Goal: Check status: Check status

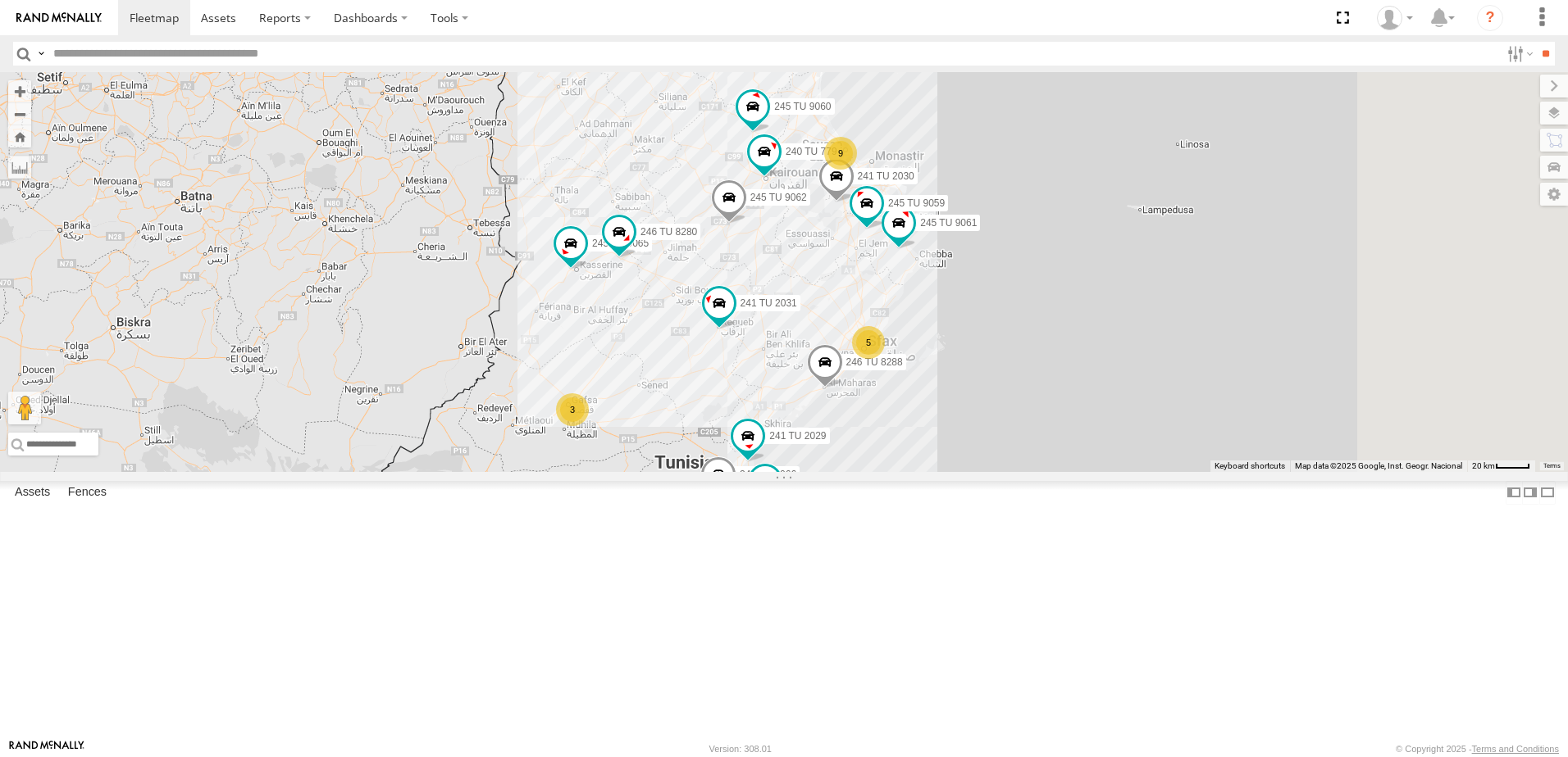
drag, startPoint x: 868, startPoint y: 362, endPoint x: 680, endPoint y: 463, distance: 213.4
click at [680, 463] on div "246 TU 8286 241 TU 2030 245 TU 9053 245 TU 9062 241 TU 2031 246 TU 8285 4 241 T…" at bounding box center [784, 271] width 1568 height 400
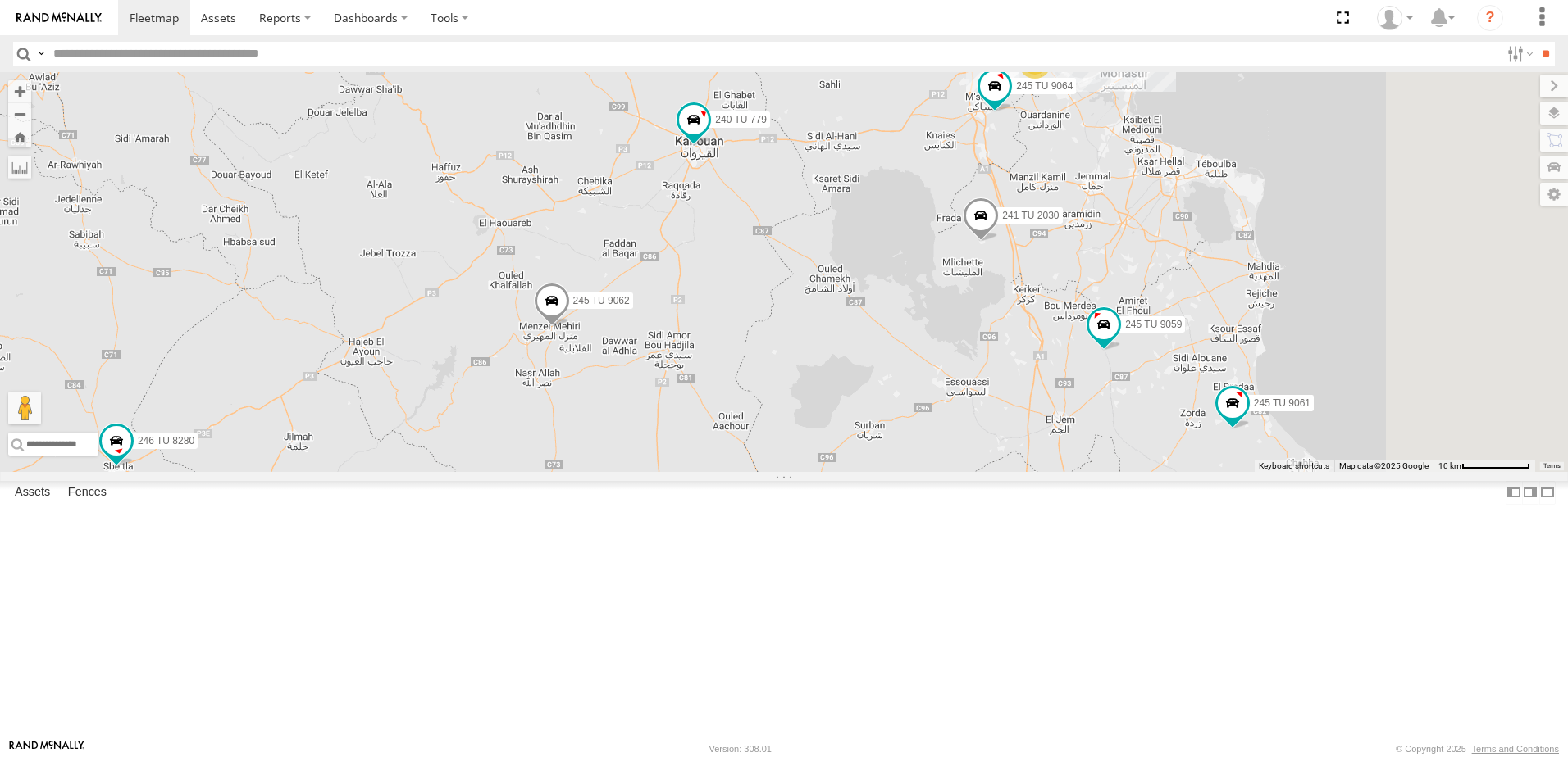
drag, startPoint x: 901, startPoint y: 463, endPoint x: 780, endPoint y: 566, distance: 158.9
click at [780, 472] on div "246 TU 8286 241 TU 2030 245 TU 9053 245 TU 9062 241 TU 2031 246 TU 8285 241 TU …" at bounding box center [784, 271] width 1568 height 400
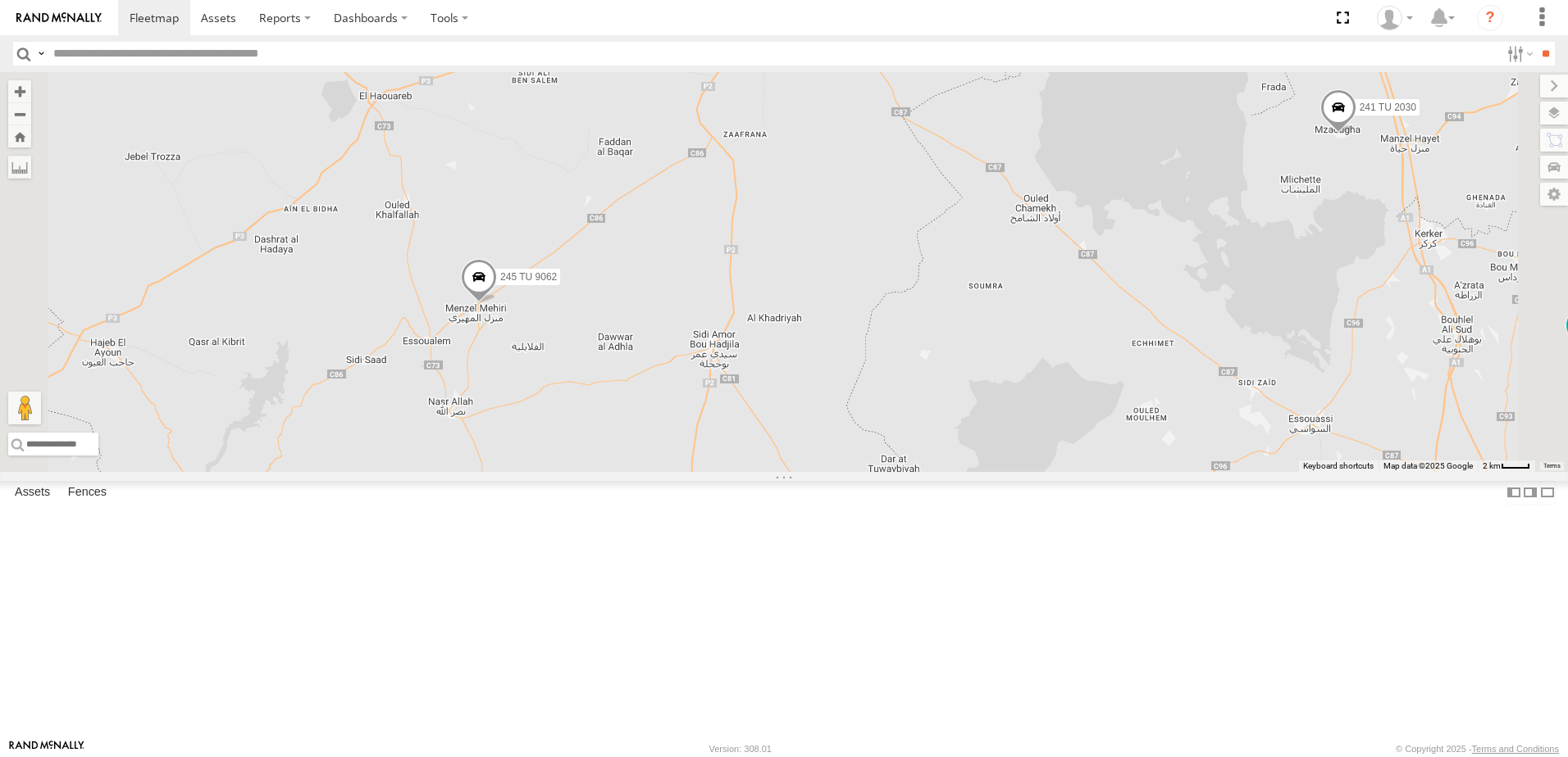
click at [497, 303] on span at bounding box center [479, 281] width 36 height 44
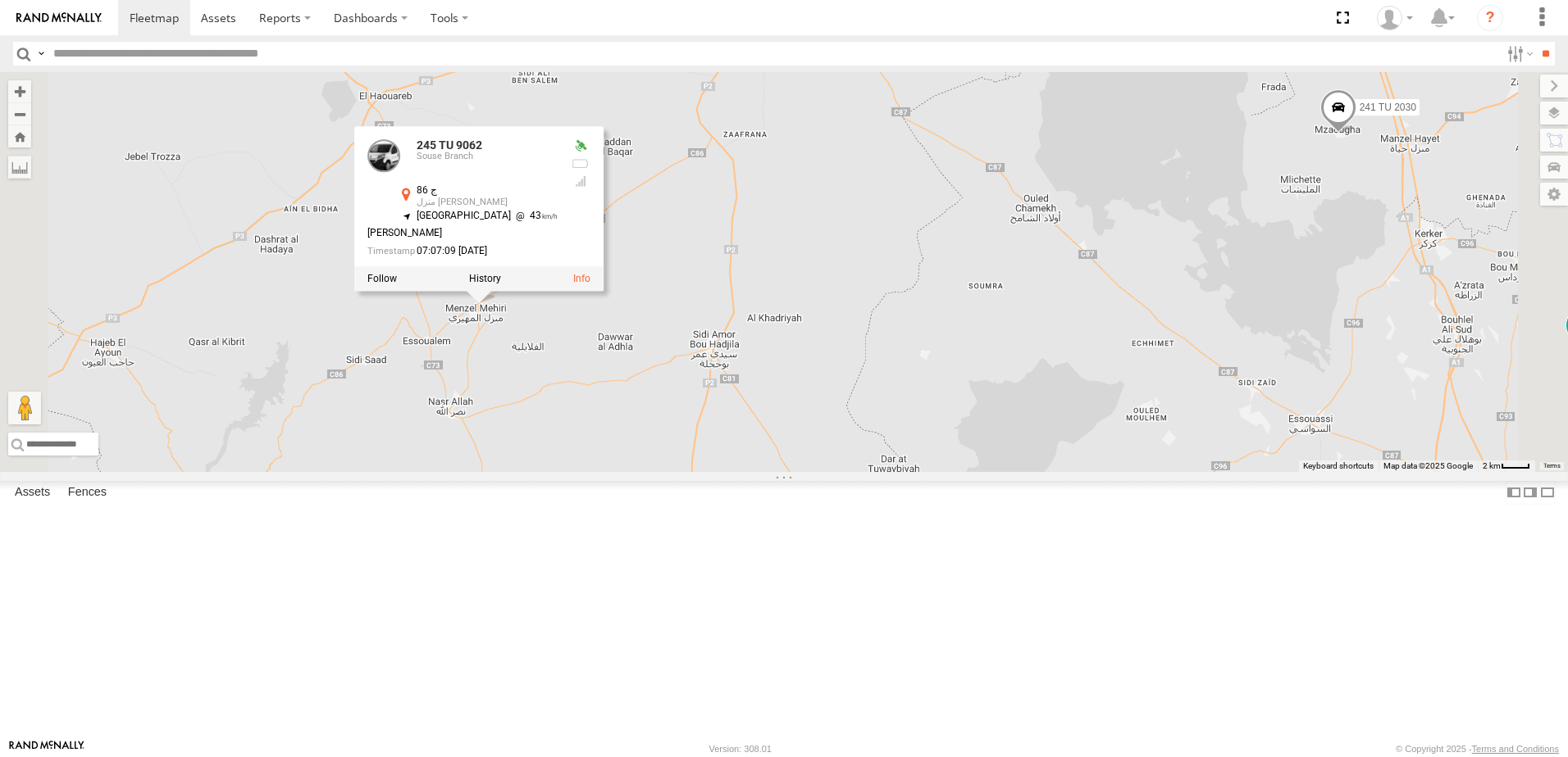
click at [695, 472] on div "246 TU 8286 241 TU 2030 245 TU 9053 245 TU 9062 241 TU 2031 246 TU 8285 241 TU …" at bounding box center [784, 271] width 1568 height 400
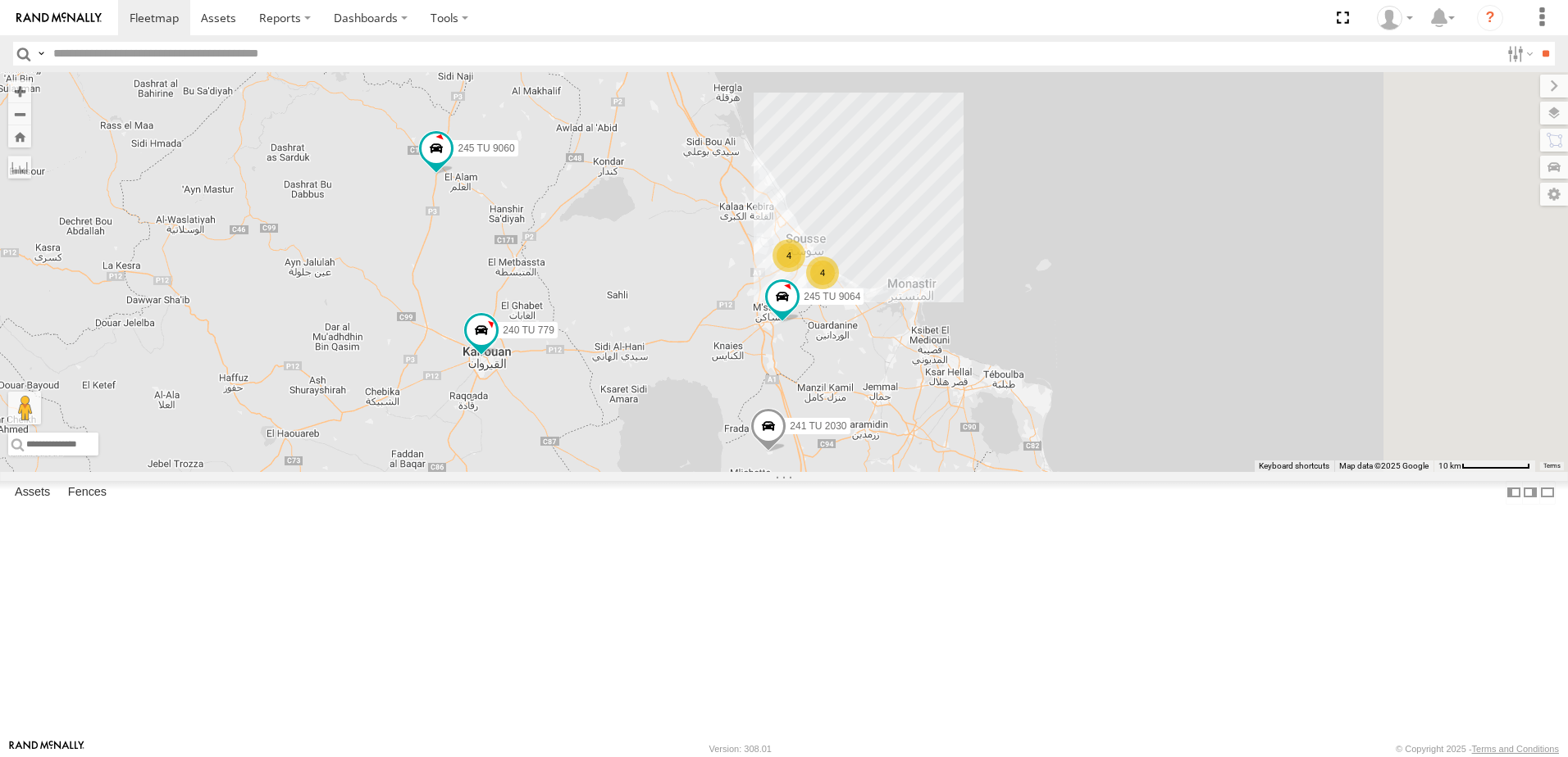
drag, startPoint x: 829, startPoint y: 276, endPoint x: 620, endPoint y: 537, distance: 334.4
click at [620, 472] on div "246 TU 8286 241 TU 2030 245 TU 9053 245 TU 9062 241 TU 2031 246 TU 8285 241 TU …" at bounding box center [784, 271] width 1568 height 400
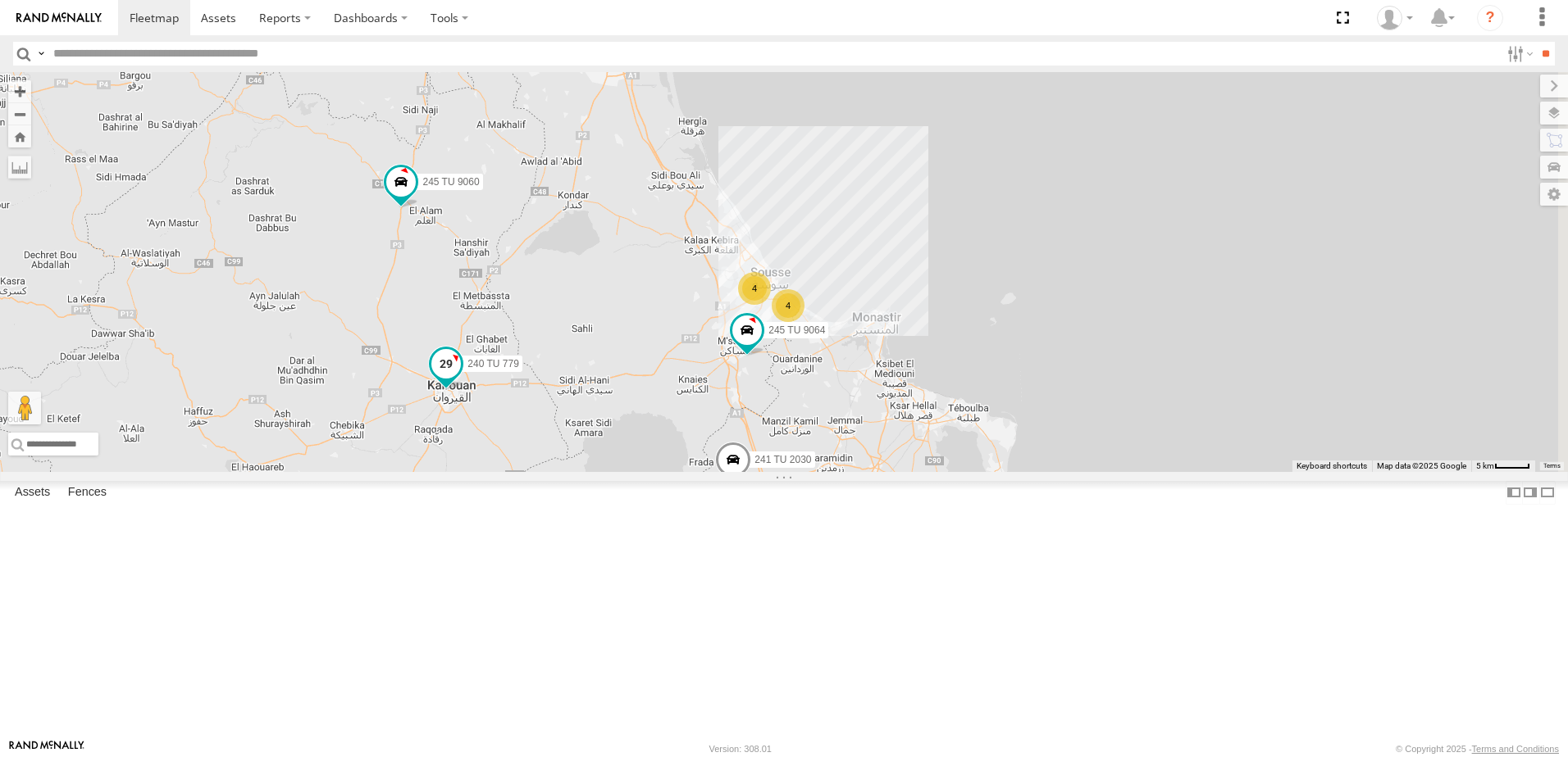
click at [461, 378] on span at bounding box center [445, 363] width 29 height 29
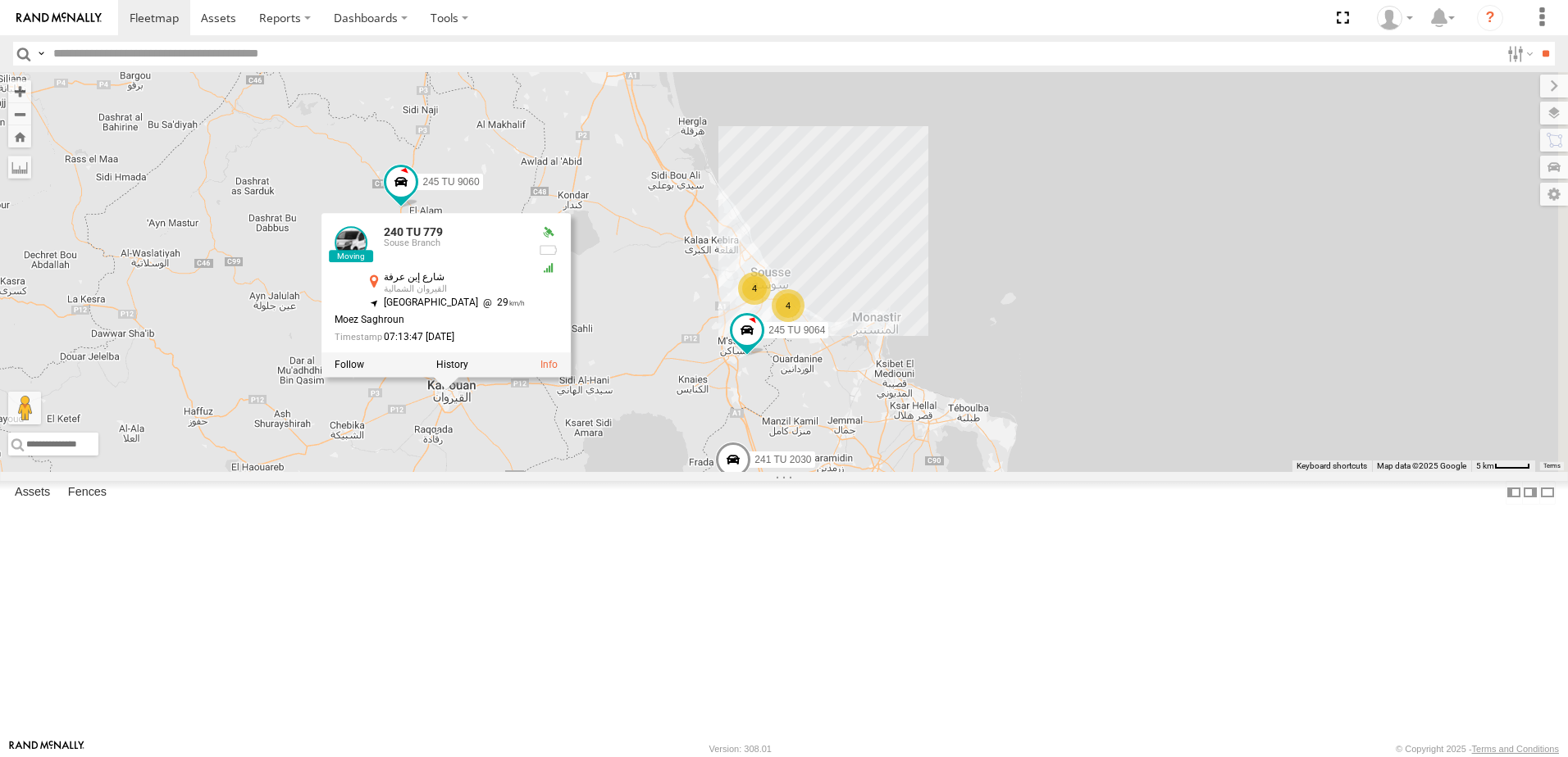
click at [594, 472] on div "246 TU 8286 241 TU 2030 245 TU 9053 245 TU 9062 241 TU 2031 246 TU 8285 241 TU …" at bounding box center [784, 271] width 1568 height 400
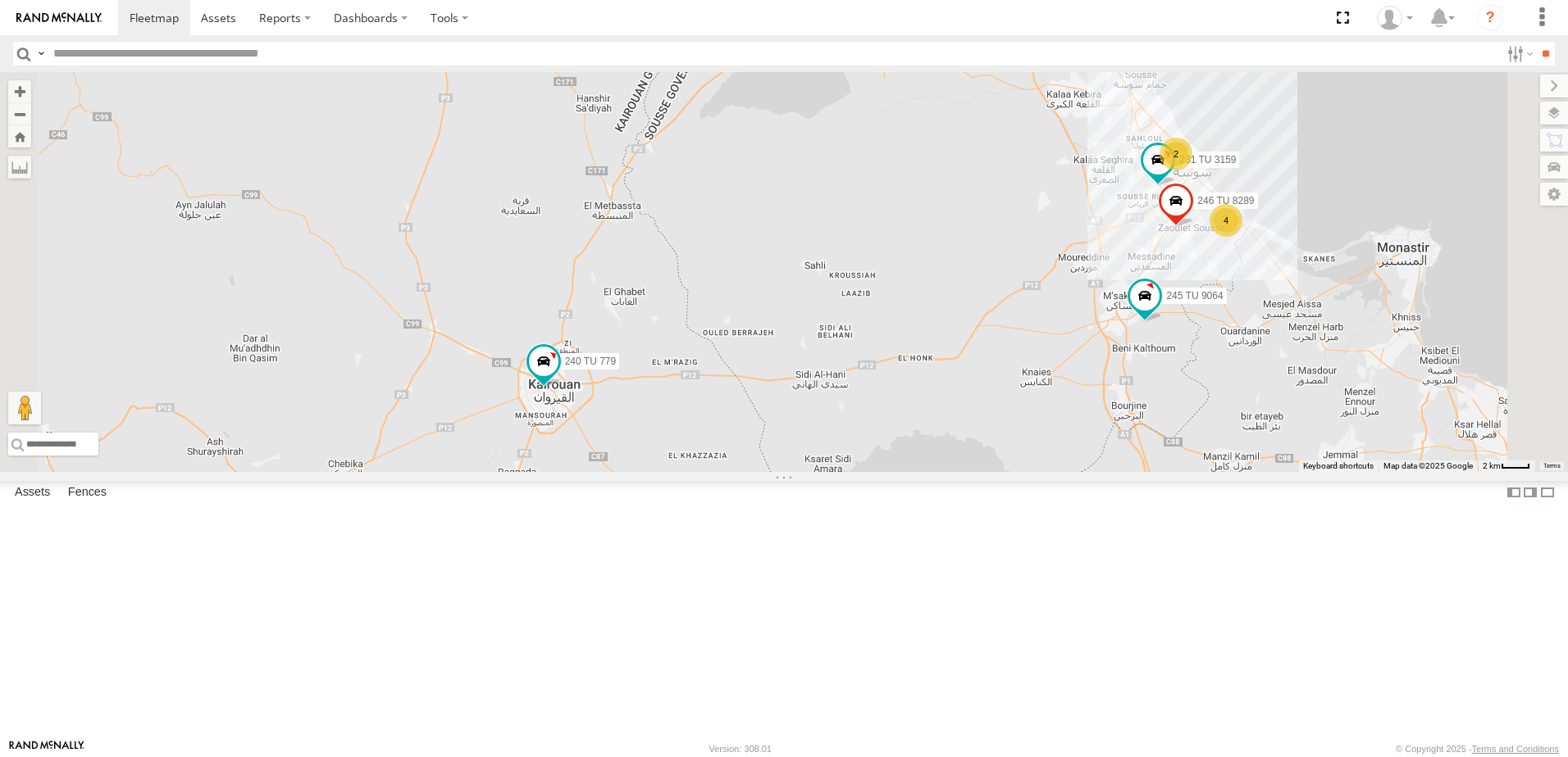
drag, startPoint x: 717, startPoint y: 277, endPoint x: 670, endPoint y: 555, distance: 281.9
click at [670, 472] on div "246 TU 8286 241 TU 2030 245 TU 9053 245 TU 9062 241 TU 2031 246 TU 8285 241 TU …" at bounding box center [784, 271] width 1568 height 400
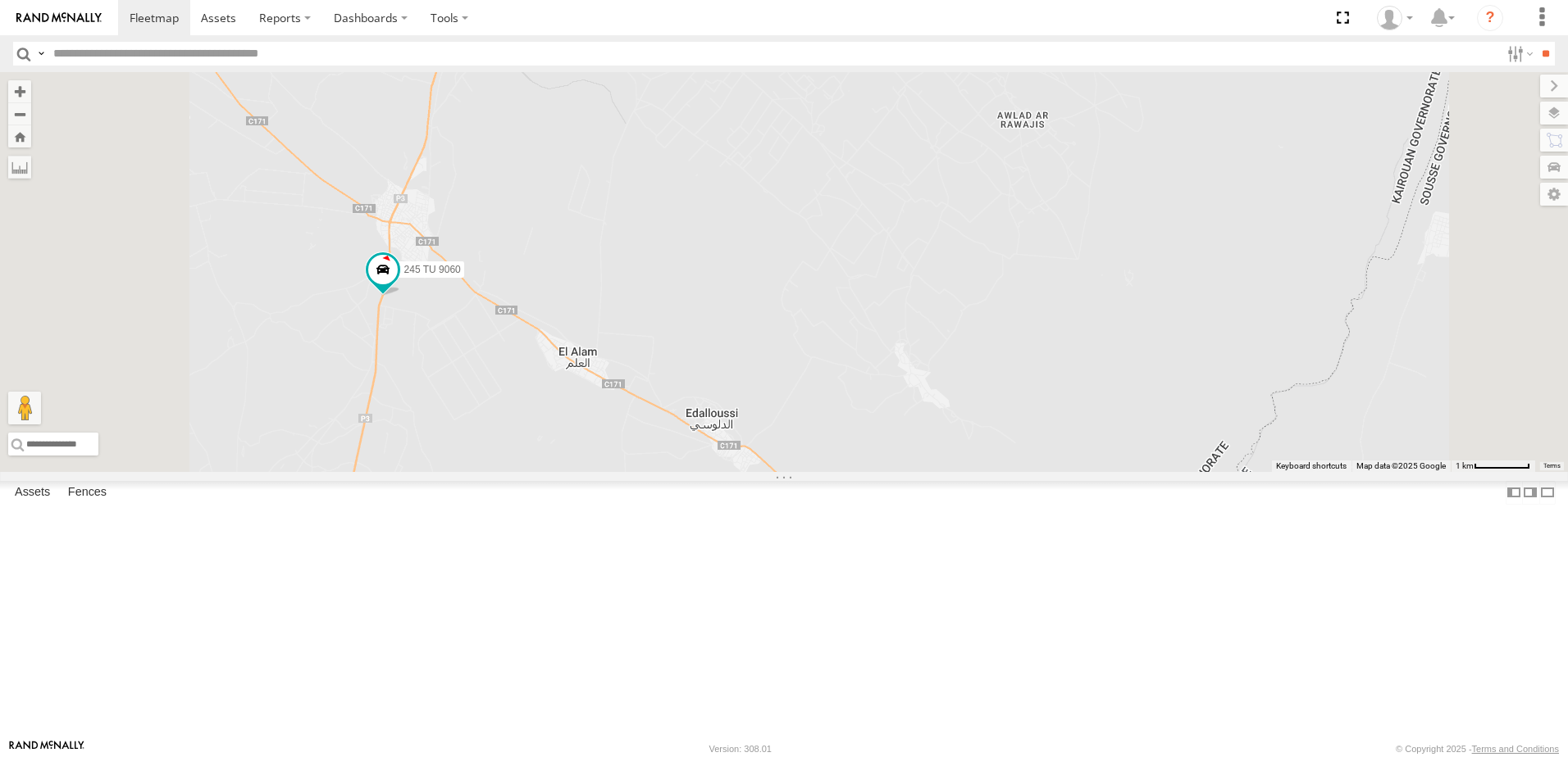
drag, startPoint x: 636, startPoint y: 376, endPoint x: 629, endPoint y: 663, distance: 287.1
click at [629, 472] on div "246 TU 8286 241 TU 2030 245 TU 9053 245 TU 9062 241 TU 2031 246 TU 8285 241 TU …" at bounding box center [784, 271] width 1568 height 400
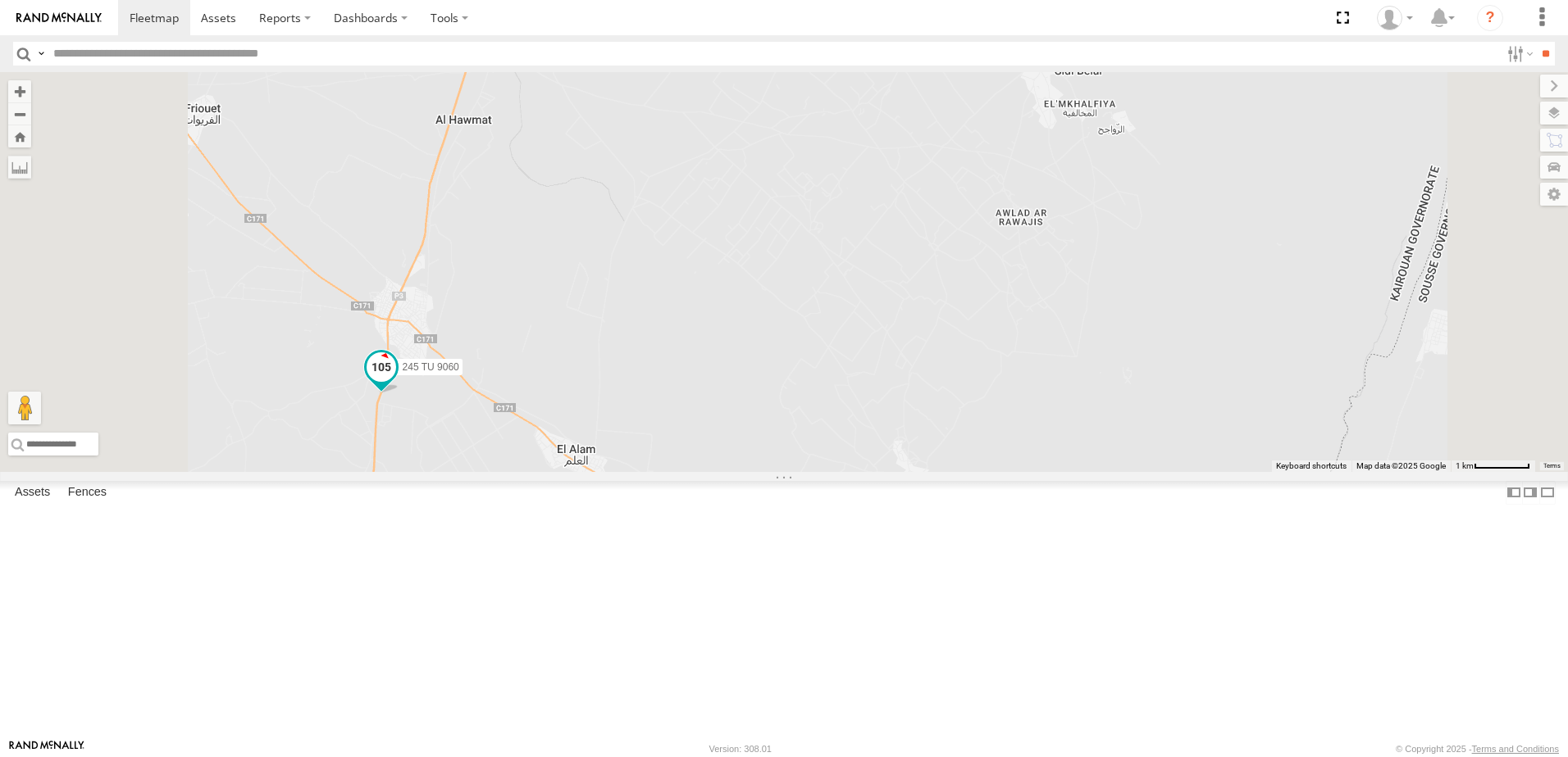
click at [396, 382] on span at bounding box center [380, 367] width 29 height 29
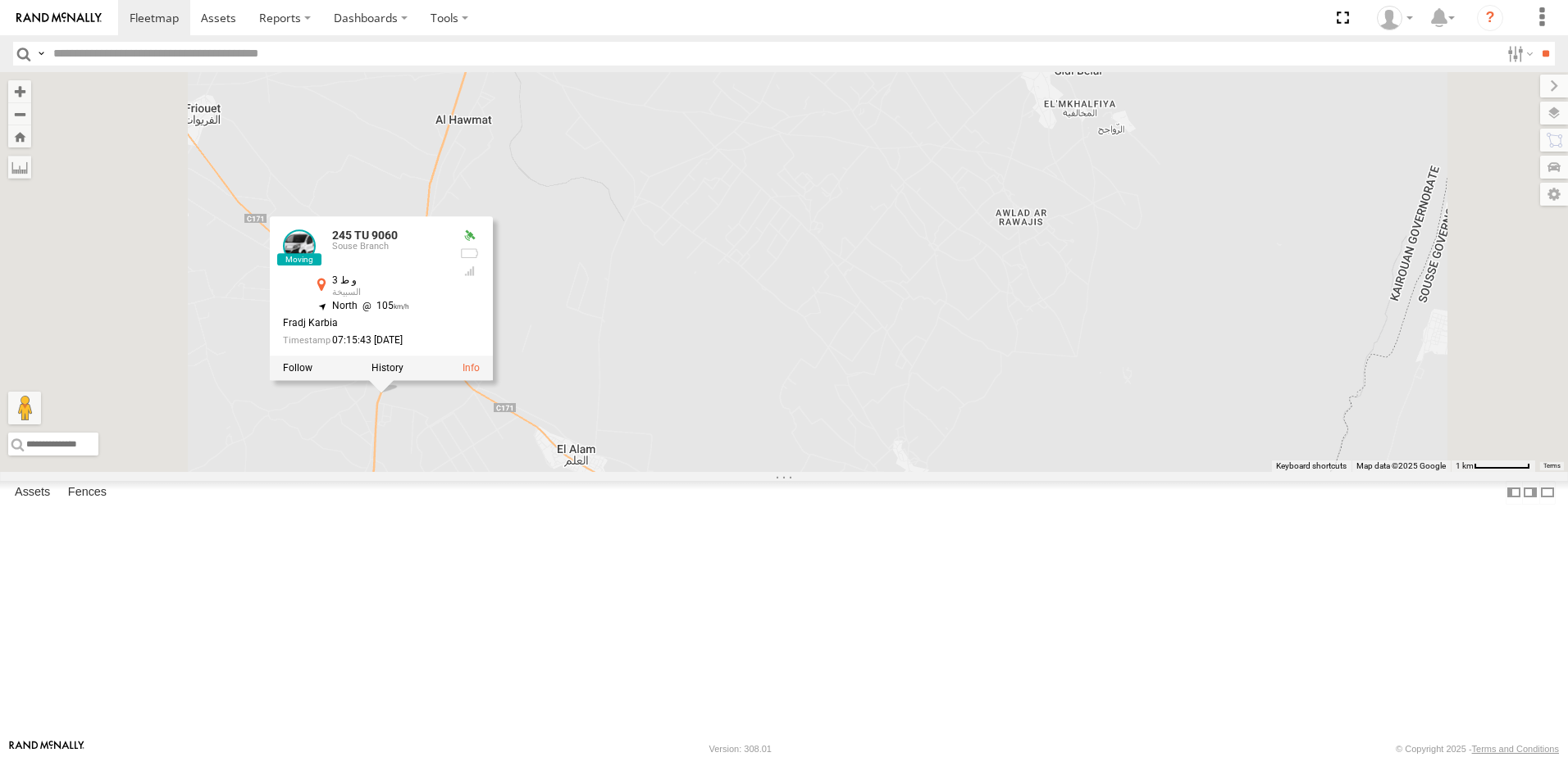
click at [800, 436] on div "246 TU 8286 241 TU 2030 245 TU 9053 245 TU 9062 241 TU 2031 246 TU 8285 241 TU …" at bounding box center [784, 271] width 1568 height 400
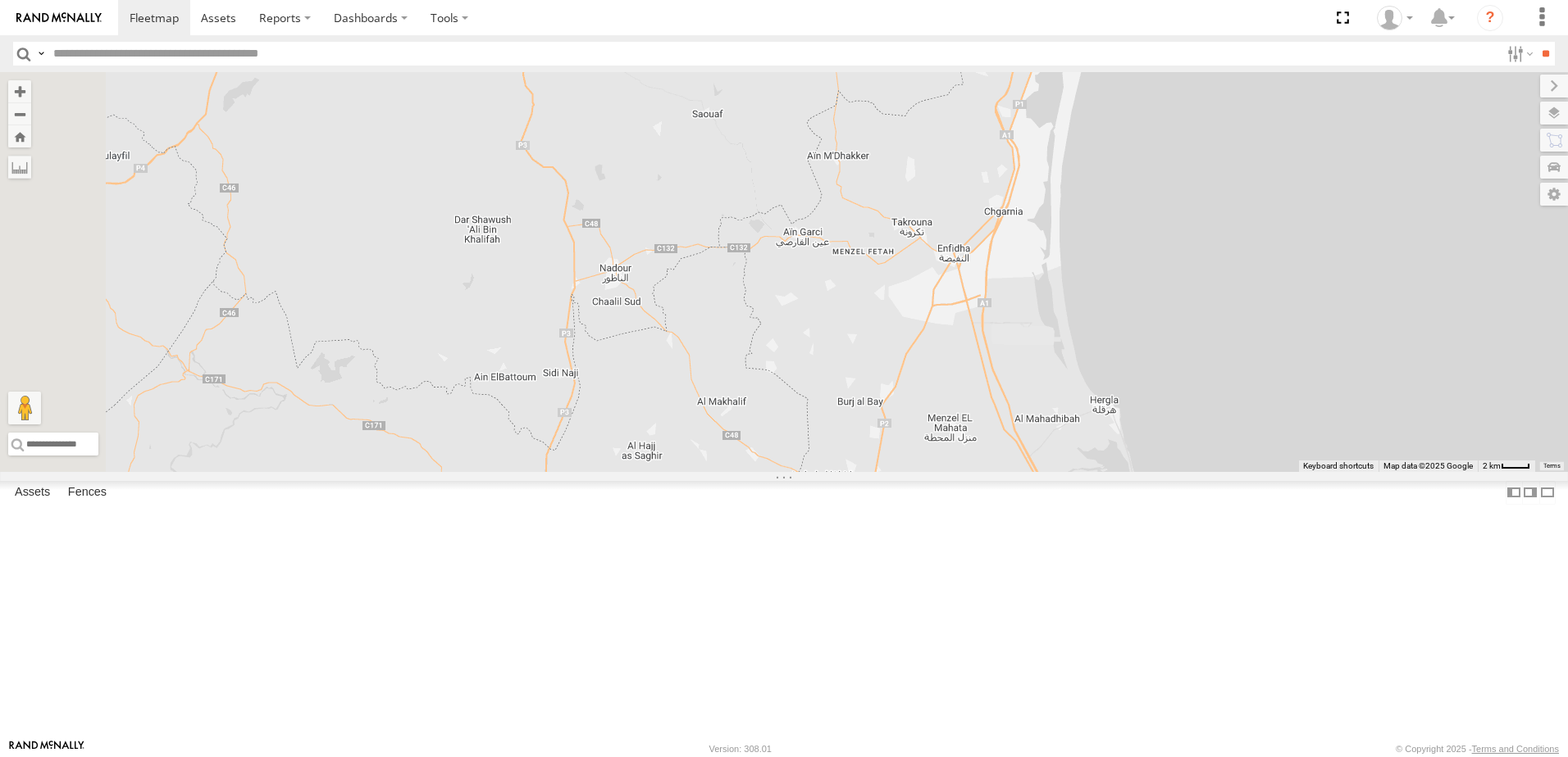
drag, startPoint x: 824, startPoint y: 340, endPoint x: 804, endPoint y: 585, distance: 245.8
click at [804, 472] on div "246 TU 8286 241 TU 2030 245 TU 9053 245 TU 9062 241 TU 2031 246 TU 8285 241 TU …" at bounding box center [784, 271] width 1568 height 400
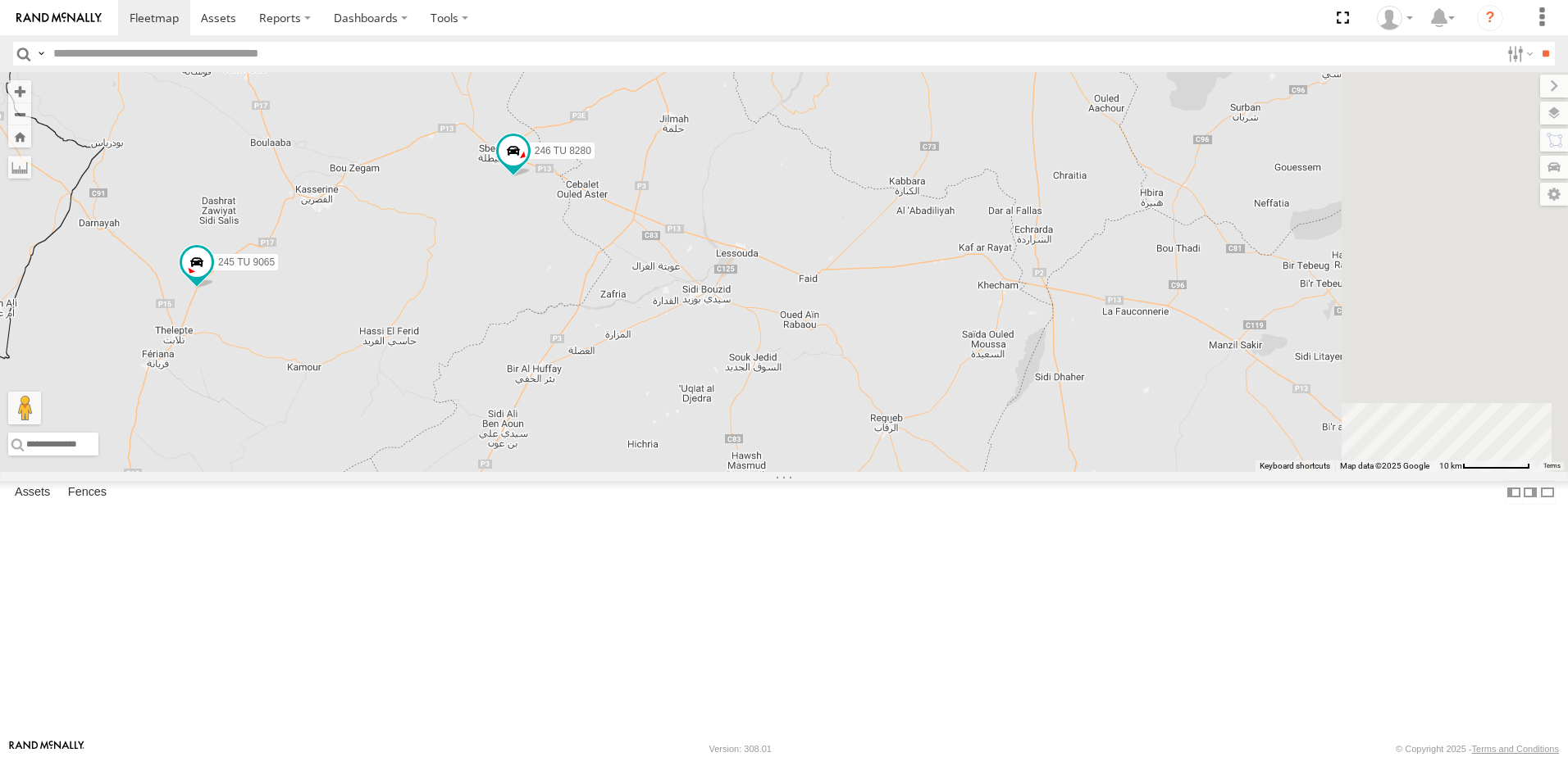
drag, startPoint x: 1041, startPoint y: 368, endPoint x: 666, endPoint y: 505, distance: 399.2
click at [687, 472] on div "245 TU 9061 245 TU 9065 246 TU 8280 241 TU 2031 231 TU 3162 245 TU 9054 246 TU …" at bounding box center [784, 271] width 1568 height 400
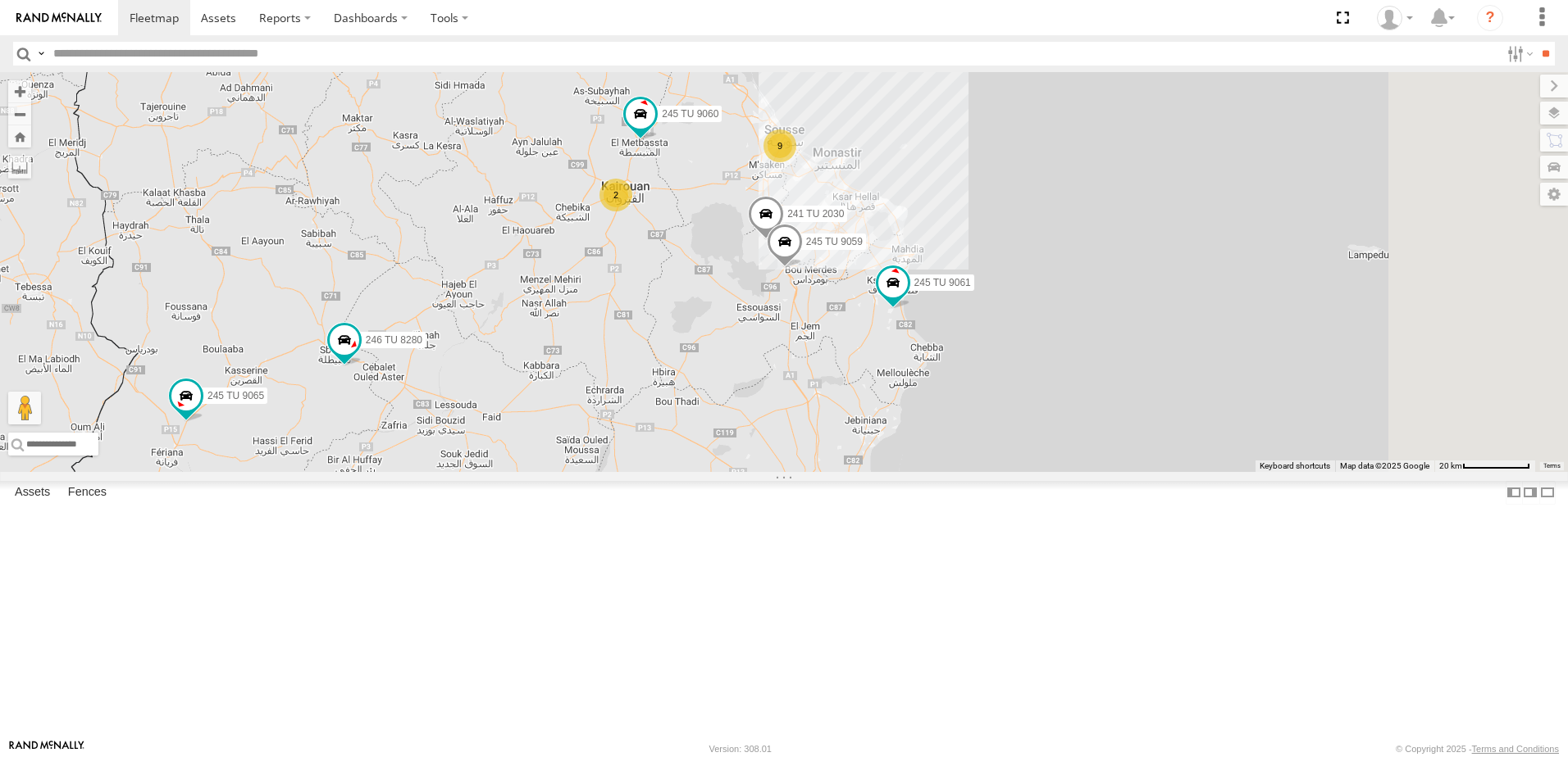
drag, startPoint x: 943, startPoint y: 256, endPoint x: 677, endPoint y: 465, distance: 338.3
click at [670, 472] on div "245 TU 9061 245 TU 9065 246 TU 8280 241 TU 2031 231 TU 3162 245 TU 9054 246 TU …" at bounding box center [784, 271] width 1568 height 400
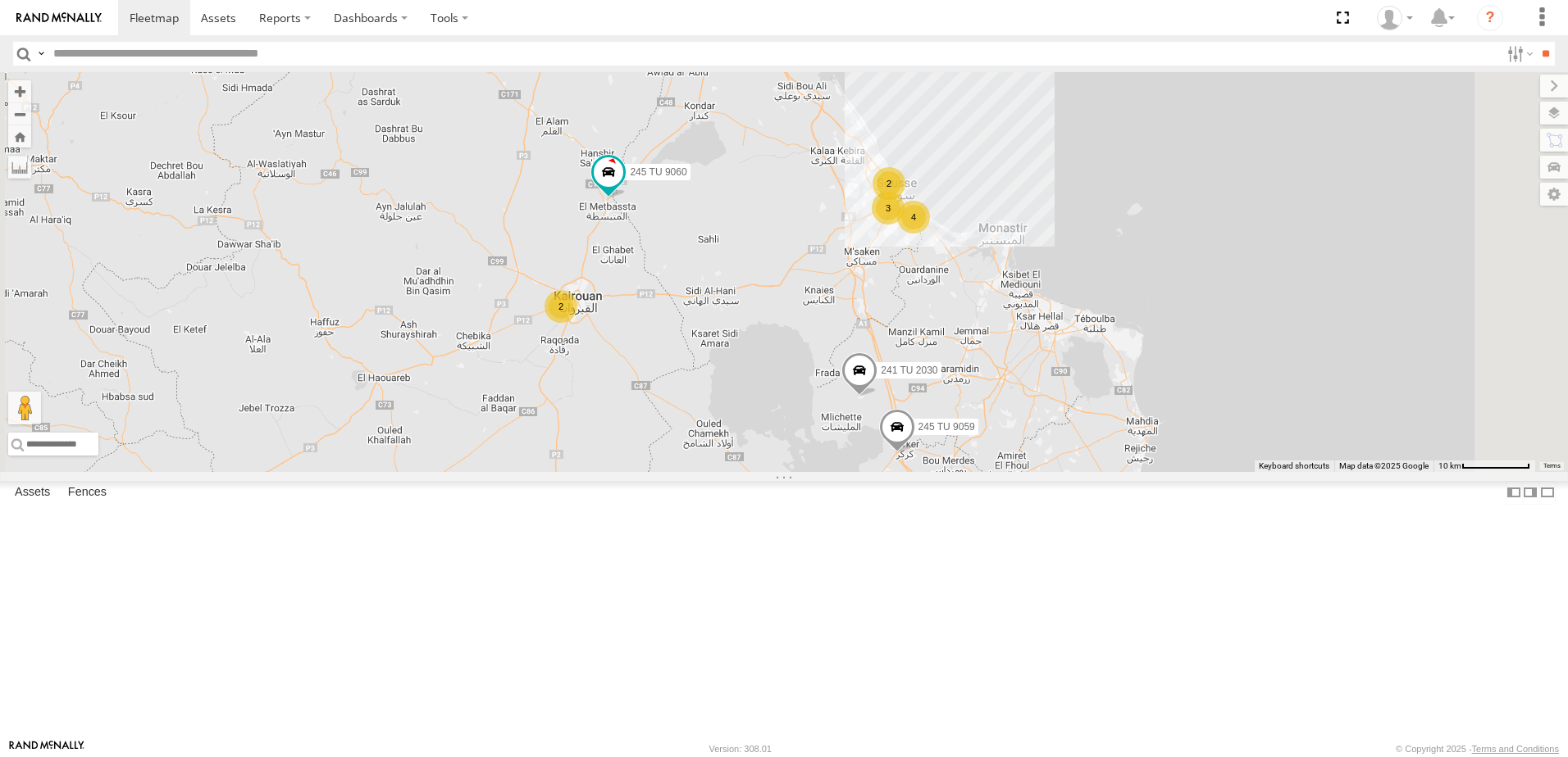
drag, startPoint x: 772, startPoint y: 349, endPoint x: 678, endPoint y: 512, distance: 188.2
click at [678, 472] on div "245 TU 9061 245 TU 9065 246 TU 8280 241 TU 2031 231 TU 3162 245 TU 9054 246 TU …" at bounding box center [784, 271] width 1568 height 400
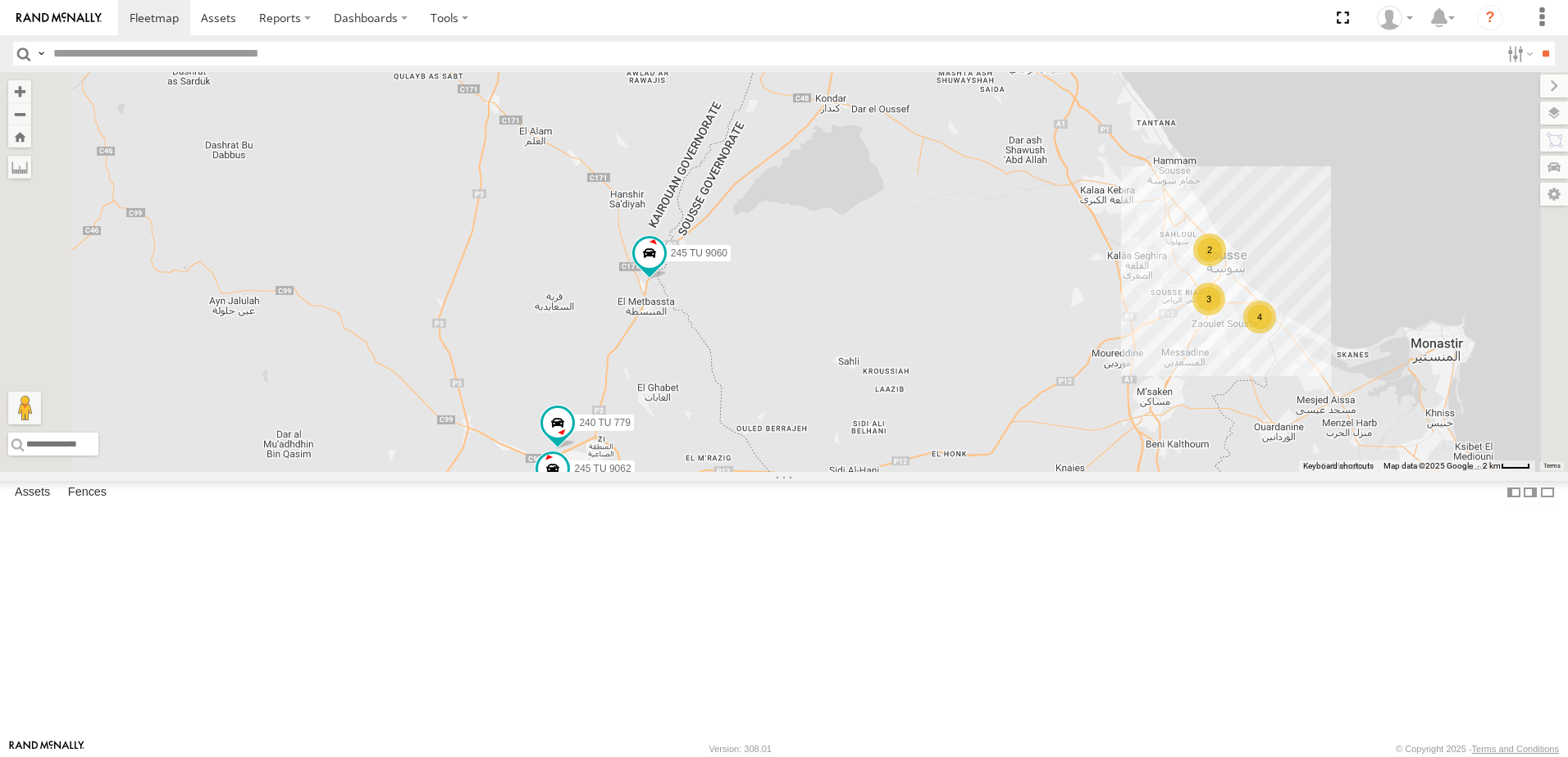
drag, startPoint x: 1158, startPoint y: 312, endPoint x: 1082, endPoint y: 456, distance: 162.8
click at [1082, 456] on div "245 TU 9061 245 TU 9065 246 TU 8280 241 TU 2031 231 TU 3162 245 TU 9054 246 TU …" at bounding box center [784, 271] width 1568 height 400
click at [664, 268] on span at bounding box center [649, 253] width 29 height 29
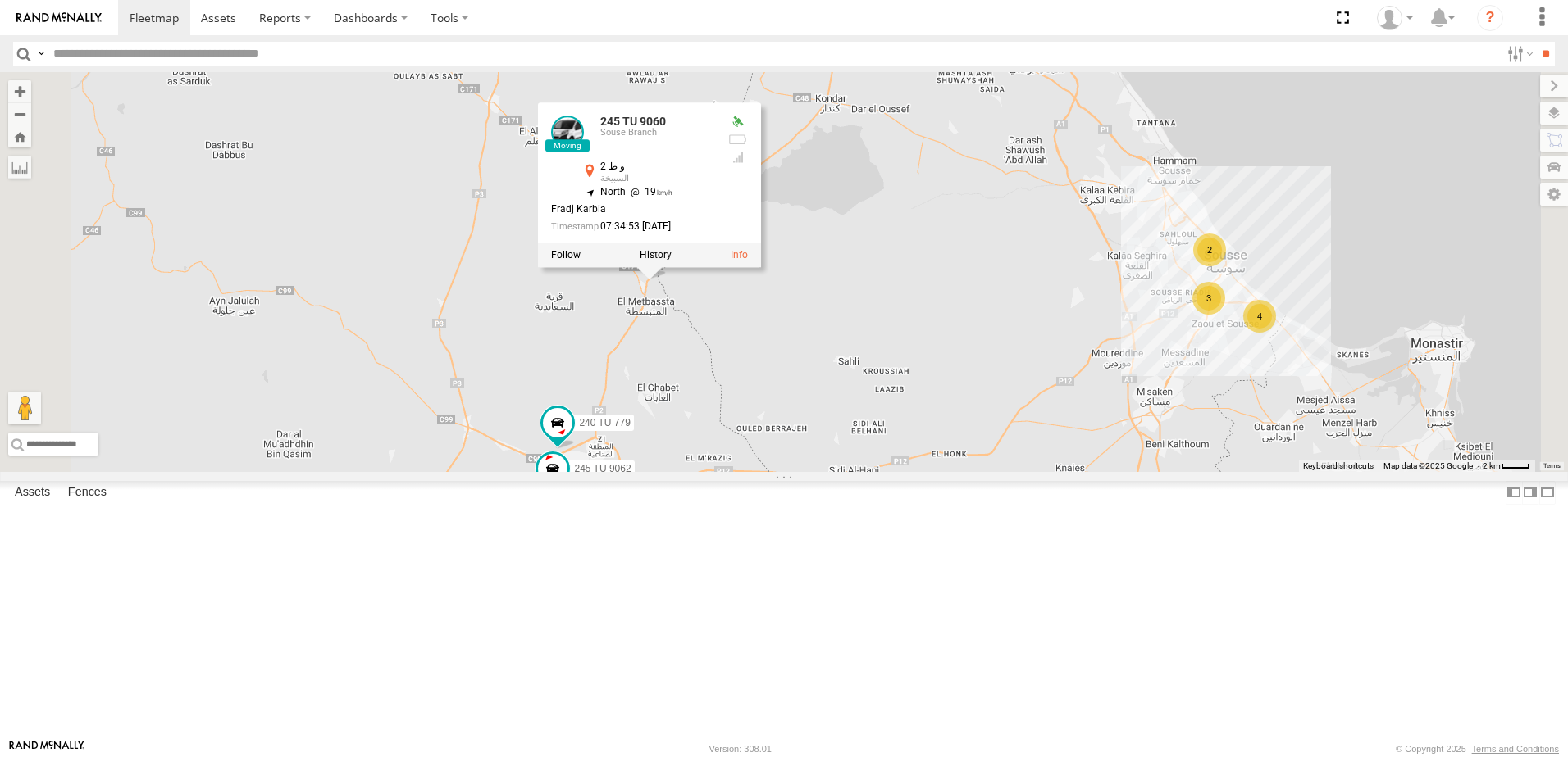
click at [1063, 458] on div "245 TU 9061 245 TU 9065 246 TU 8280 241 TU 2031 231 TU 3162 245 TU 9054 246 TU …" at bounding box center [784, 271] width 1568 height 400
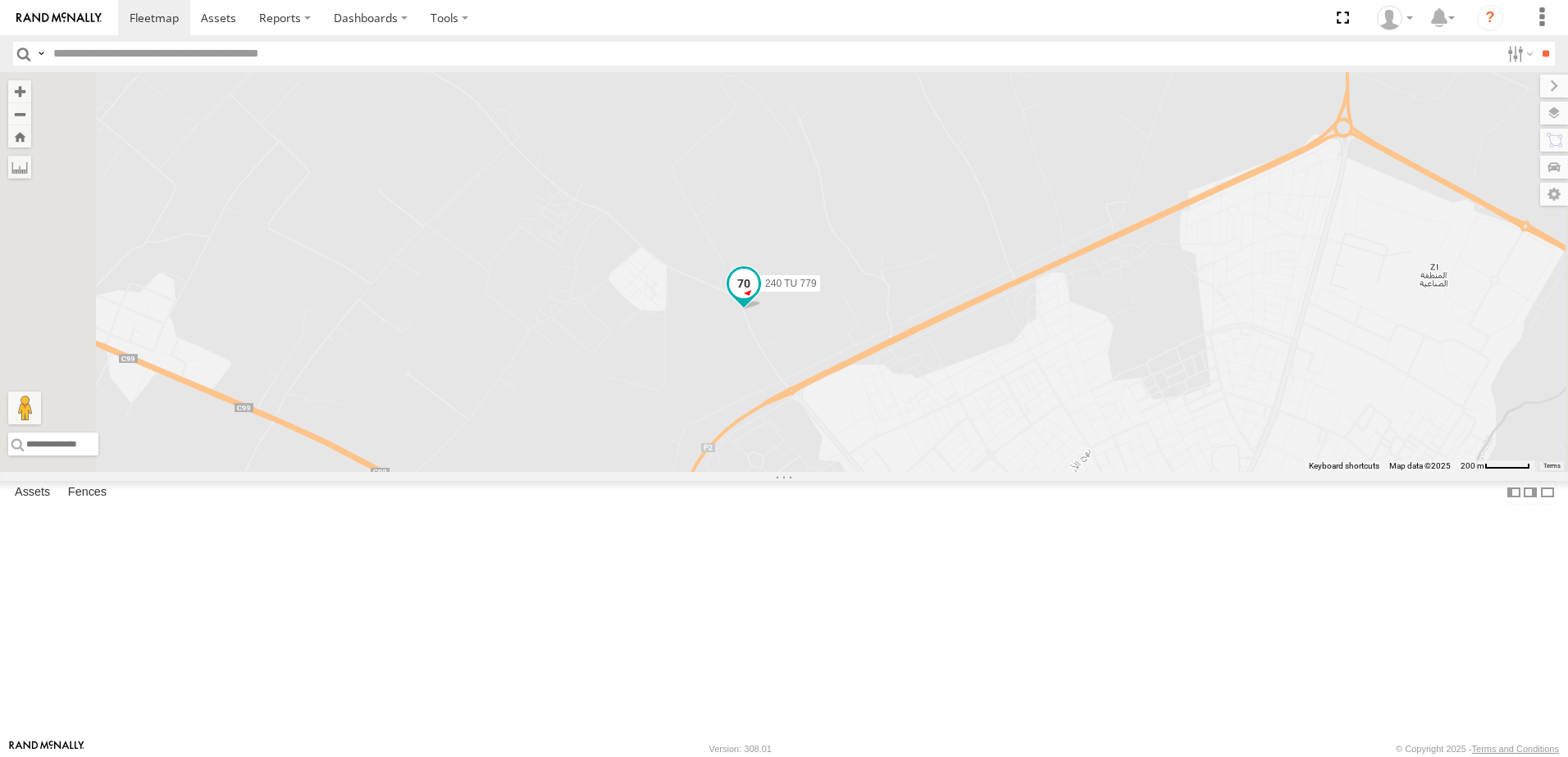
click at [758, 299] on span at bounding box center [743, 283] width 29 height 29
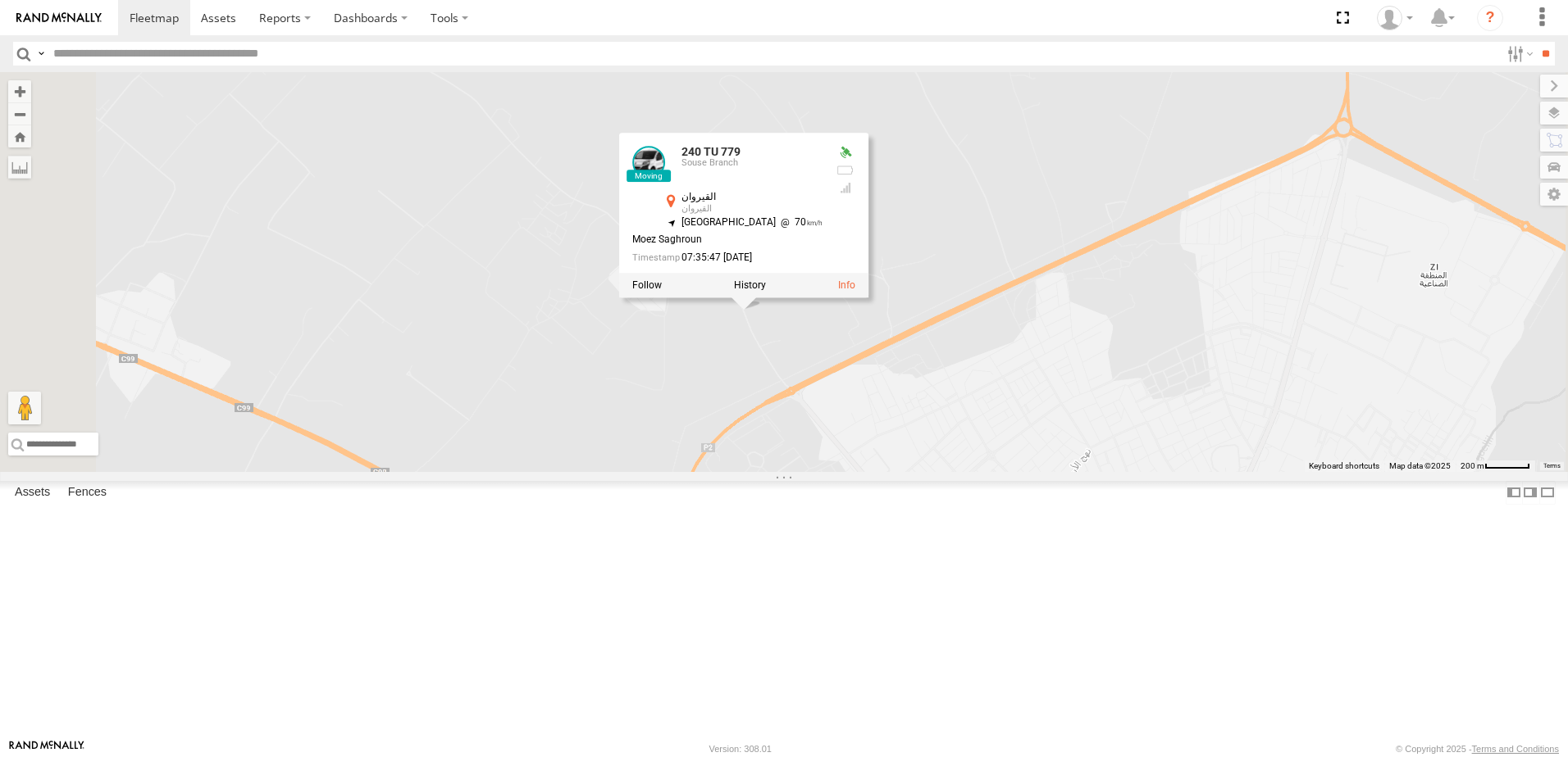
click at [1155, 452] on div "245 TU 9061 245 TU 9065 246 TU 8280 241 TU 2031 231 TU 3162 245 TU 9054 246 TU …" at bounding box center [784, 271] width 1568 height 400
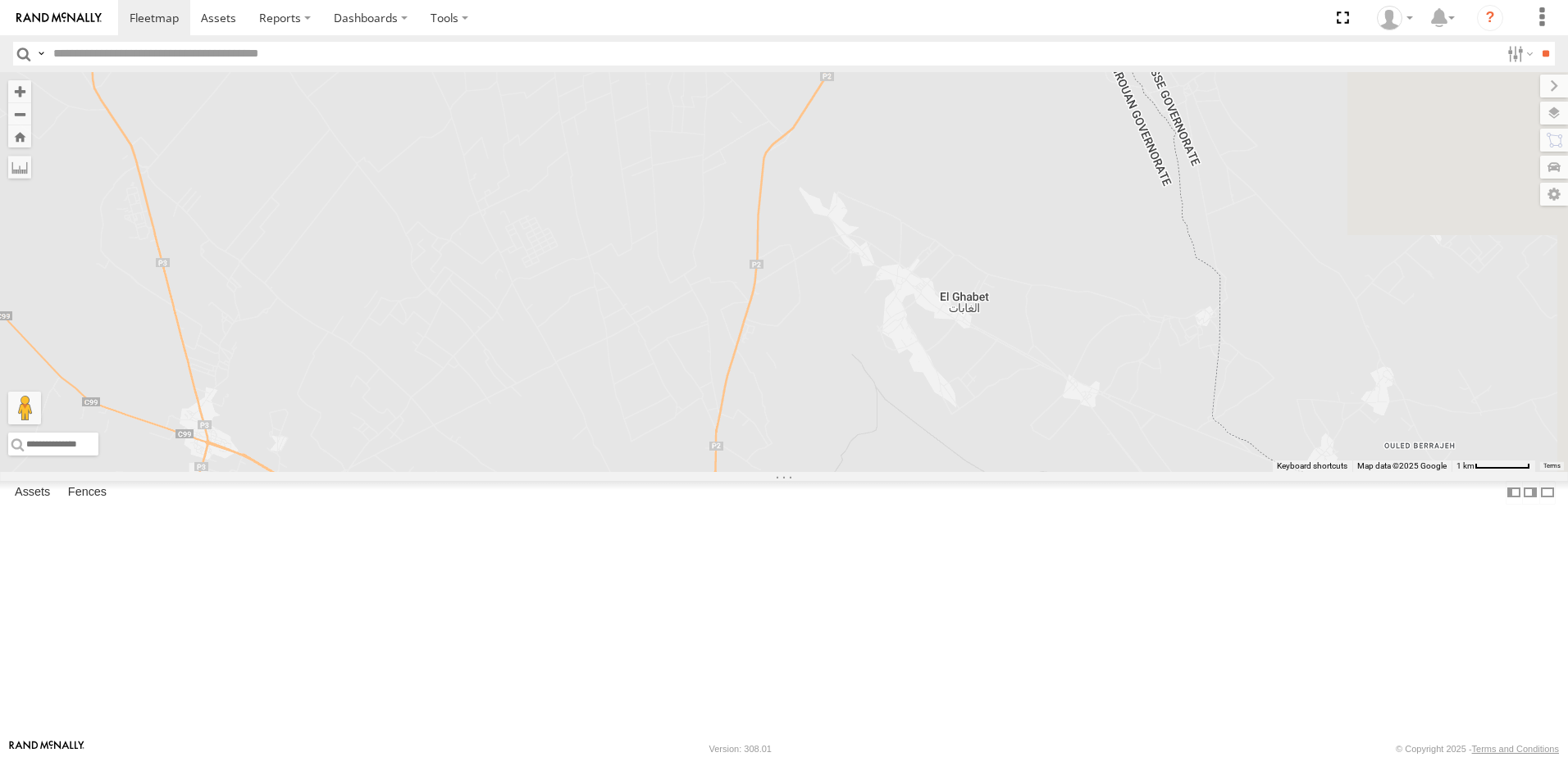
drag, startPoint x: 1194, startPoint y: 432, endPoint x: 857, endPoint y: 644, distance: 398.1
click at [857, 472] on div "245 TU 9061 245 TU 9065 246 TU 8280 241 TU 2031 231 TU 3162 245 TU 9054 246 TU …" at bounding box center [784, 271] width 1568 height 400
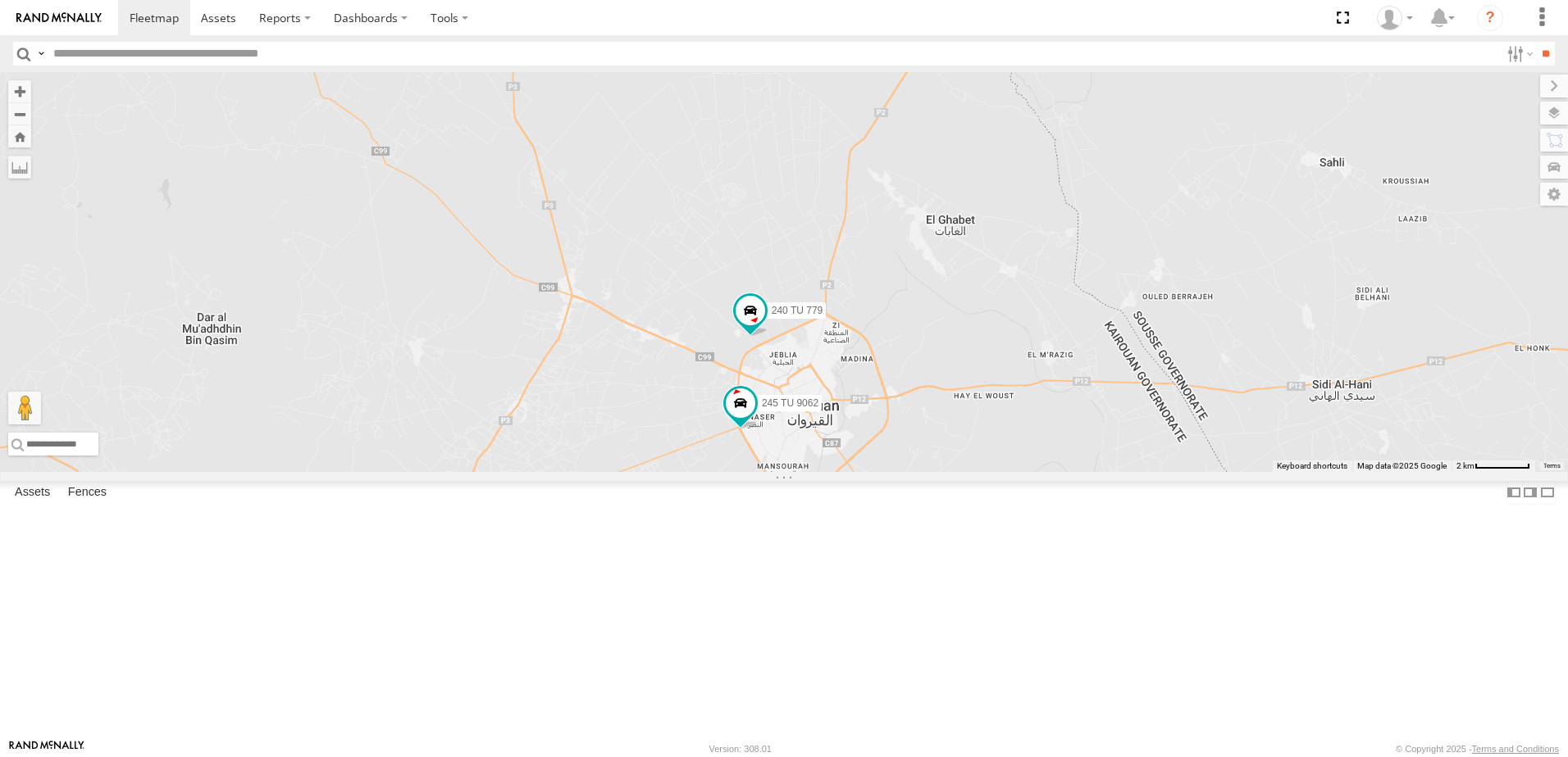
drag, startPoint x: 1022, startPoint y: 257, endPoint x: 1086, endPoint y: 274, distance: 66.2
click at [1086, 274] on div "245 TU 9061 245 TU 9065 246 TU 8280 241 TU 2031 231 TU 3162 245 TU 9054 246 TU …" at bounding box center [784, 271] width 1568 height 400
